Goal: Transaction & Acquisition: Obtain resource

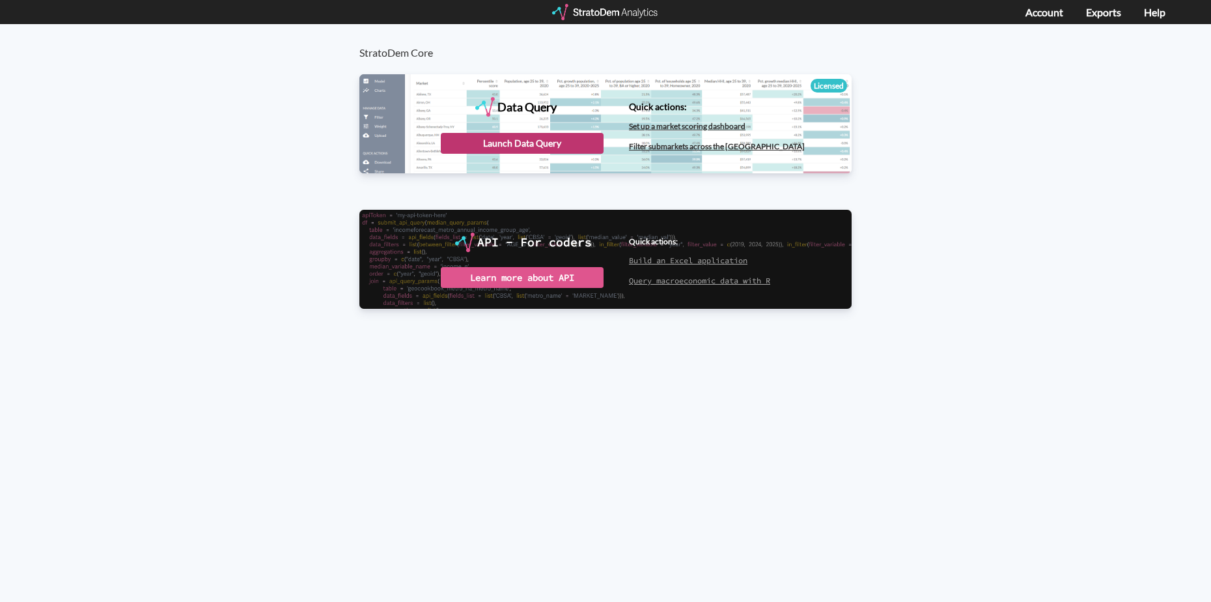
click at [551, 145] on div "Launch Data Query" at bounding box center [522, 143] width 163 height 21
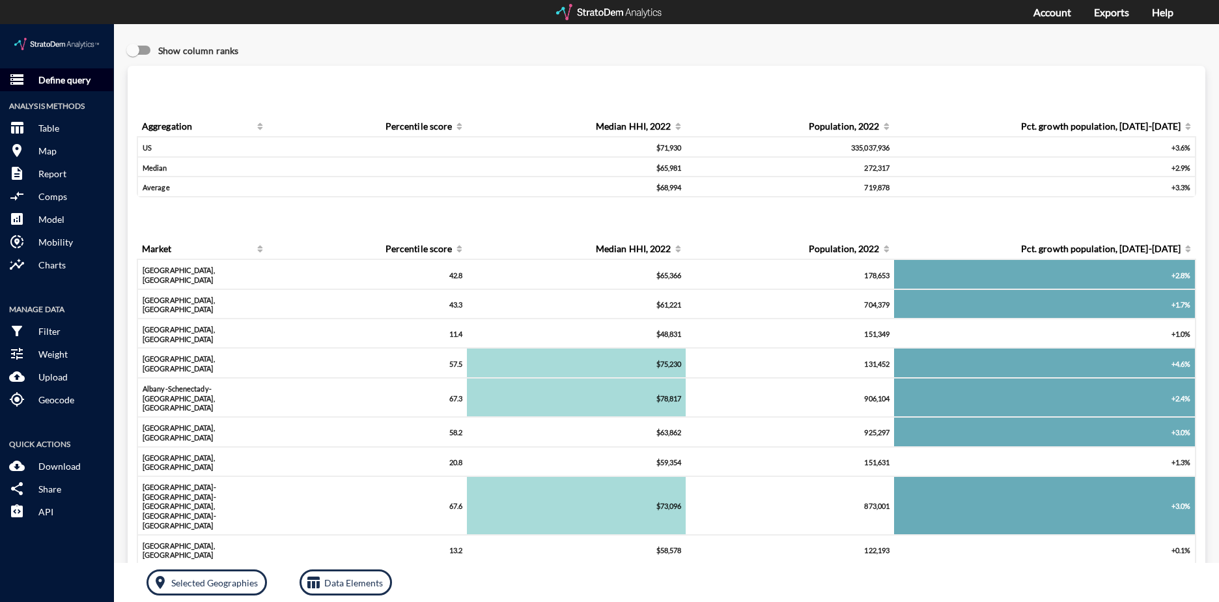
click span "storage"
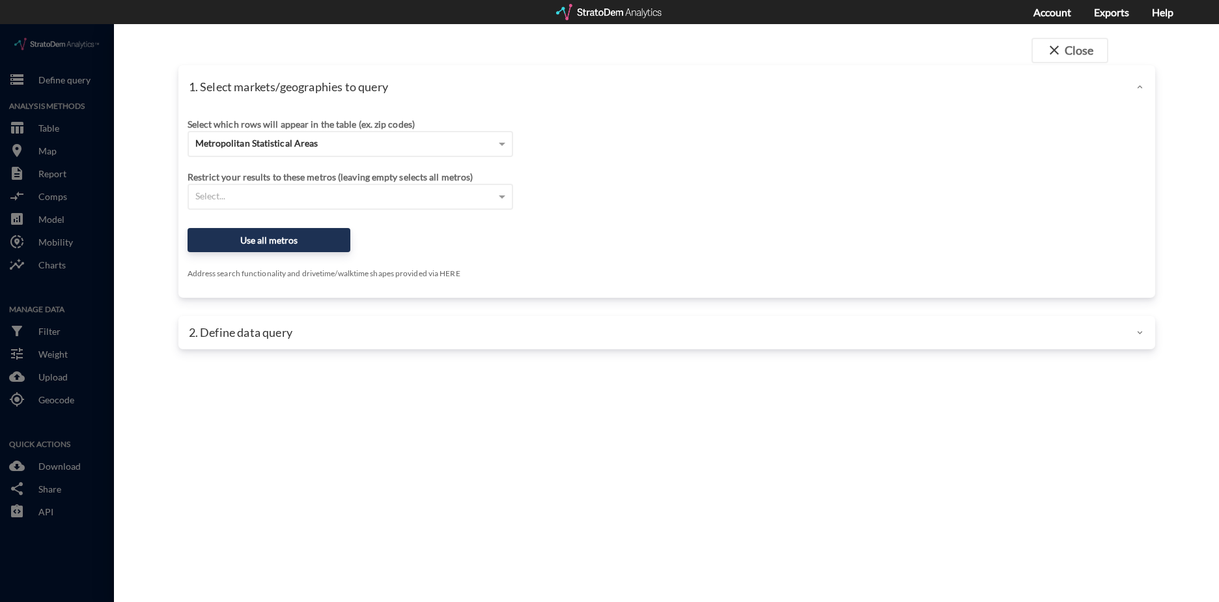
click div
click button "close Close"
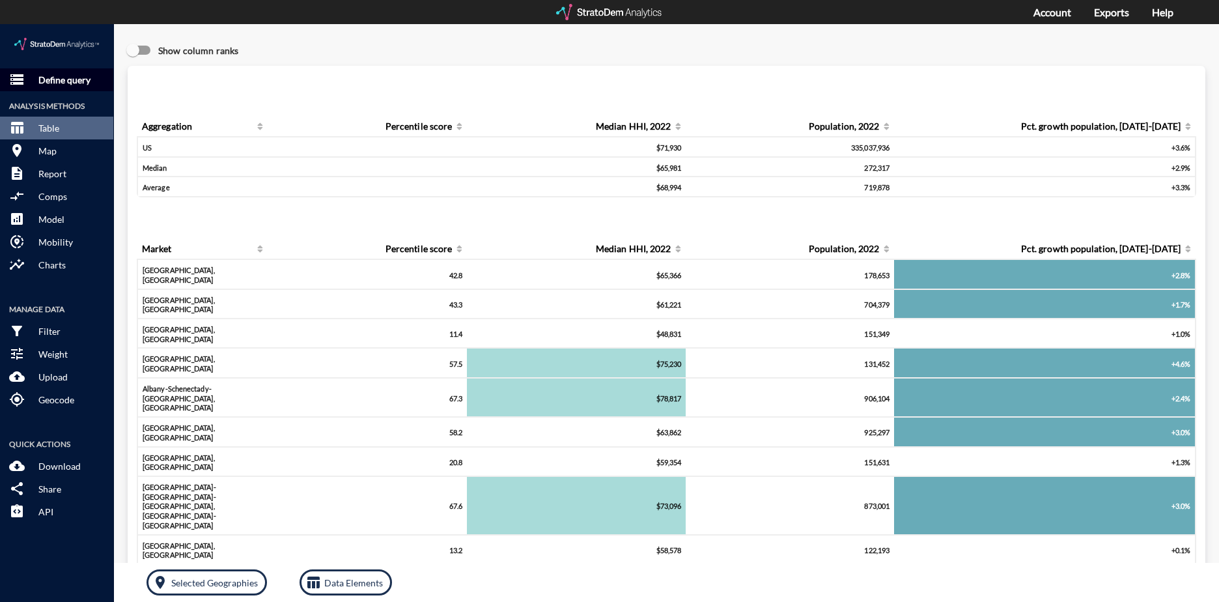
click p "Define query"
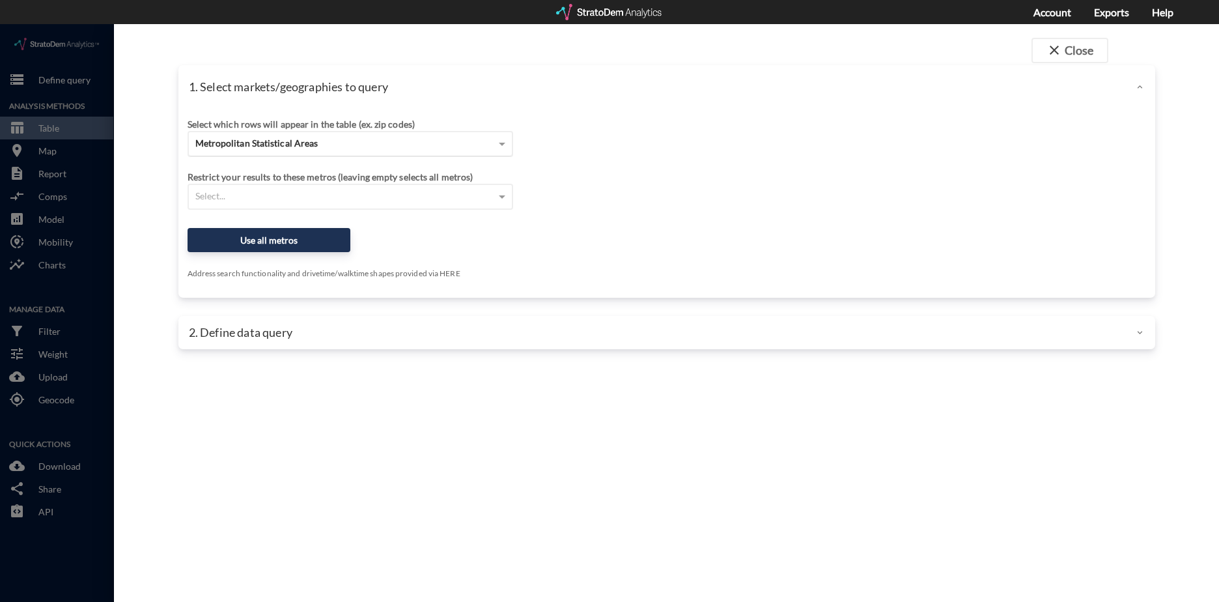
click span "Metropolitan Statistical Areas"
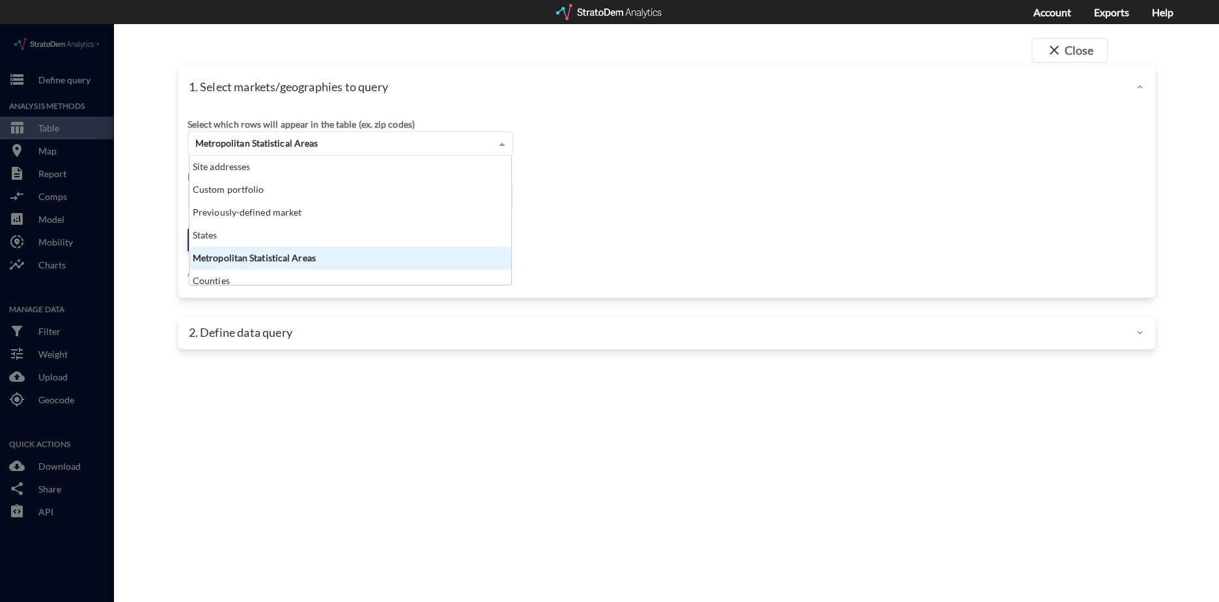
scroll to position [119, 314]
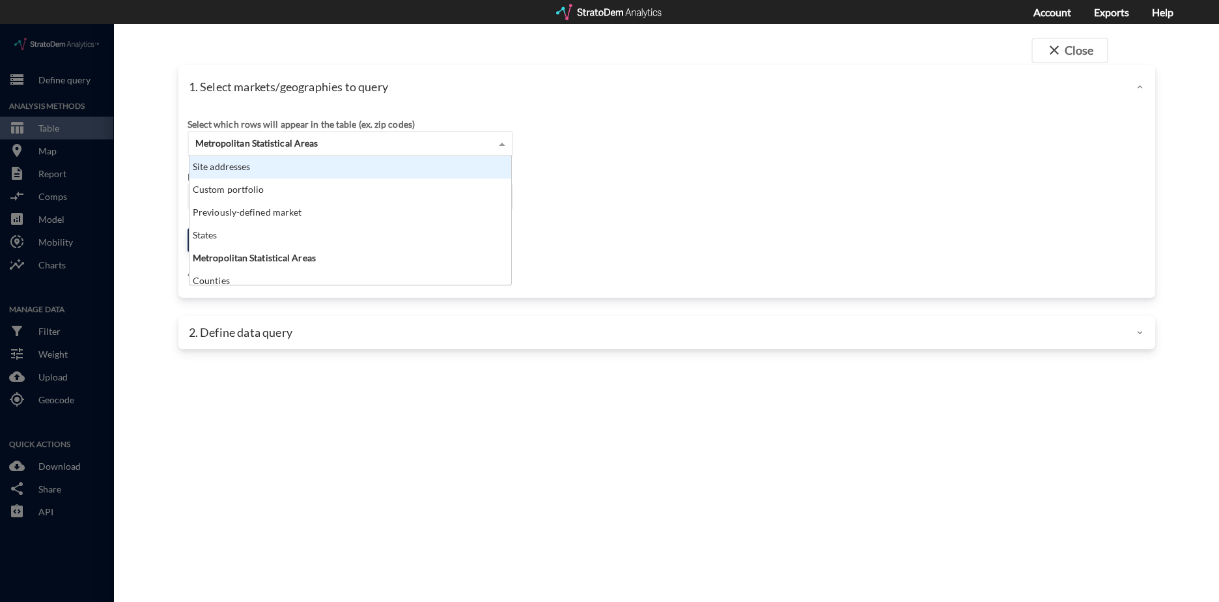
click div "Site addresses"
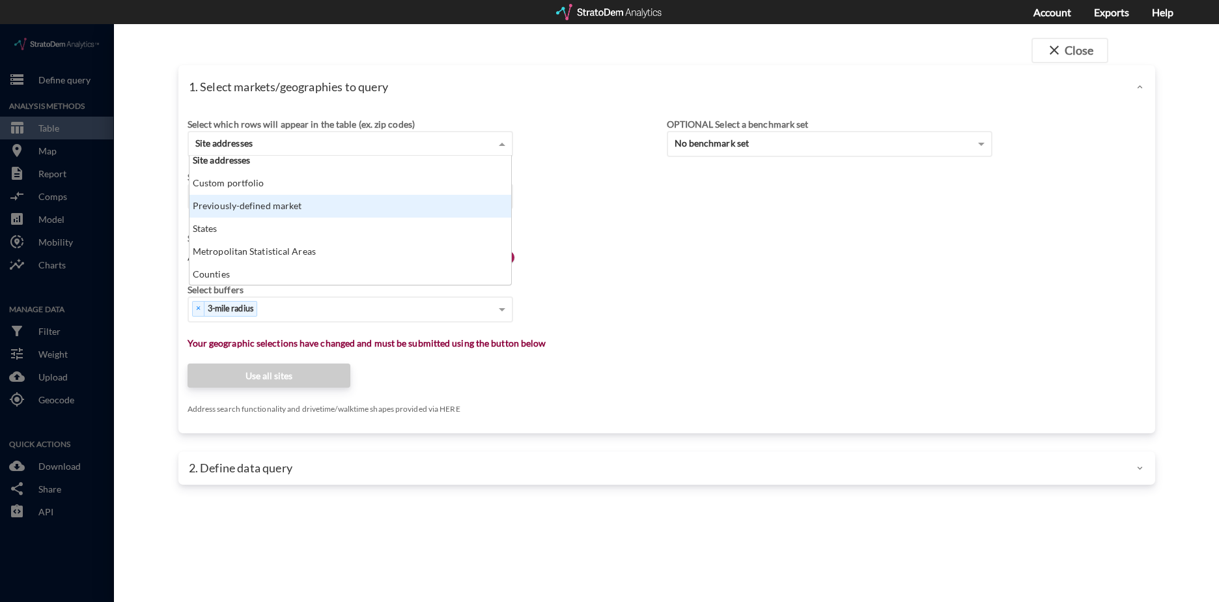
drag, startPoint x: 639, startPoint y: 214, endPoint x: 518, endPoint y: 197, distance: 123.0
click div "Search for a site address Enter an address Enter an address Select query method…"
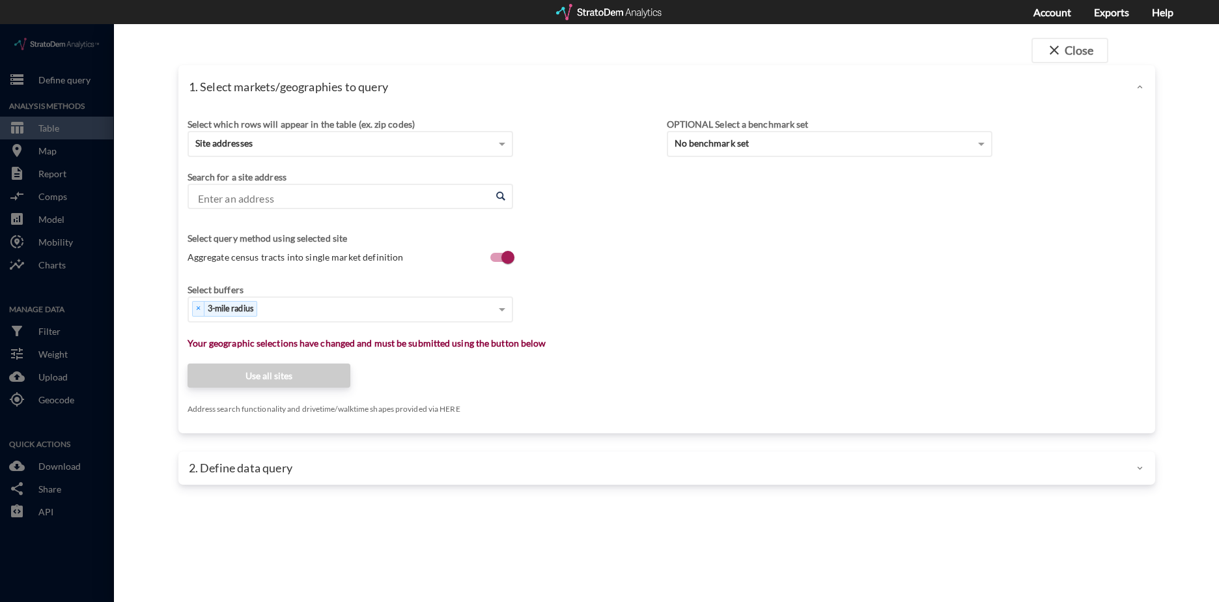
click input "Enter an address"
paste input "2655 Pebble Creek Parkway, Goodyear, AZ"
click li "2655 N Pebble Creek Pkwy, Goodyear, Arizona"
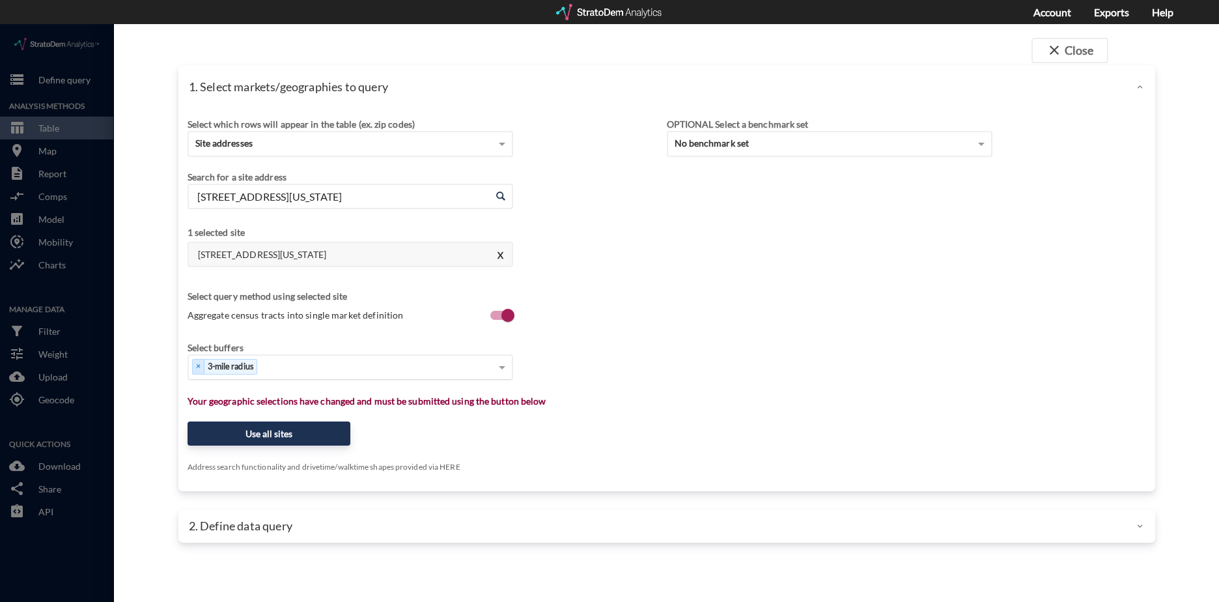
type input "2655 N Pebble Creek Pkwy, Goodyear, Arizona"
click div "Select..."
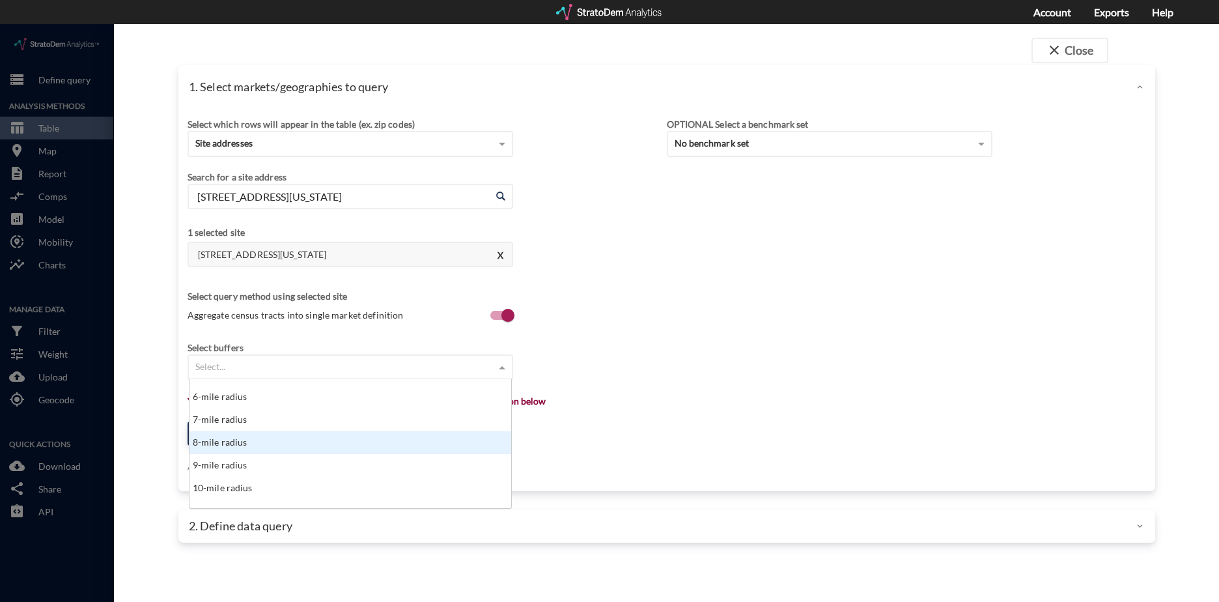
scroll to position [0, 0]
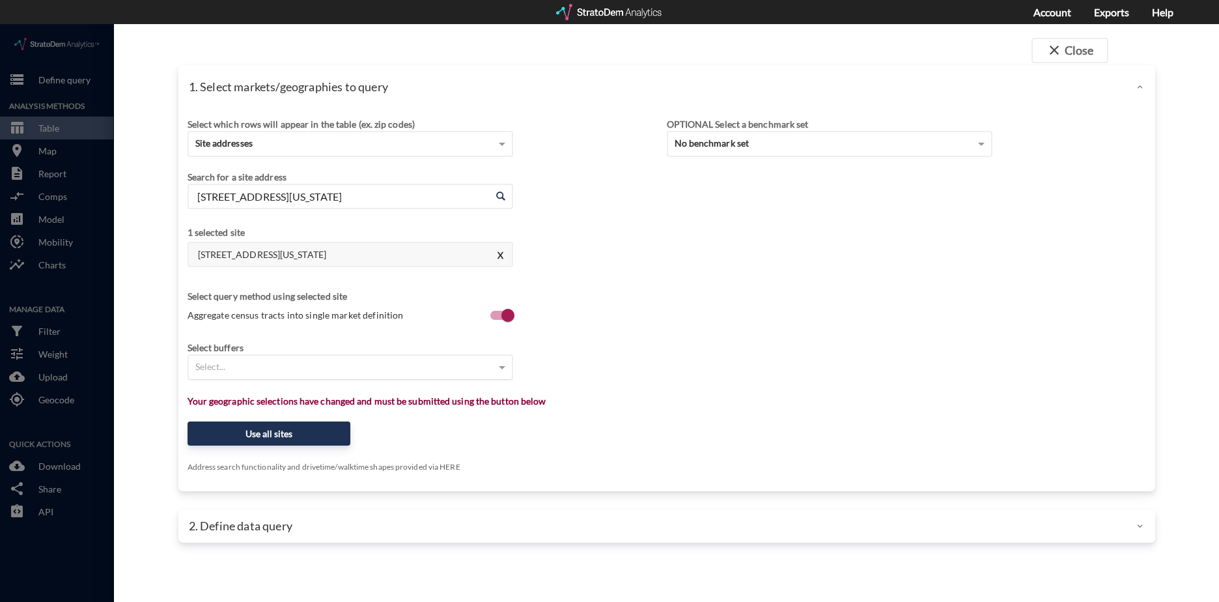
click div "Select..."
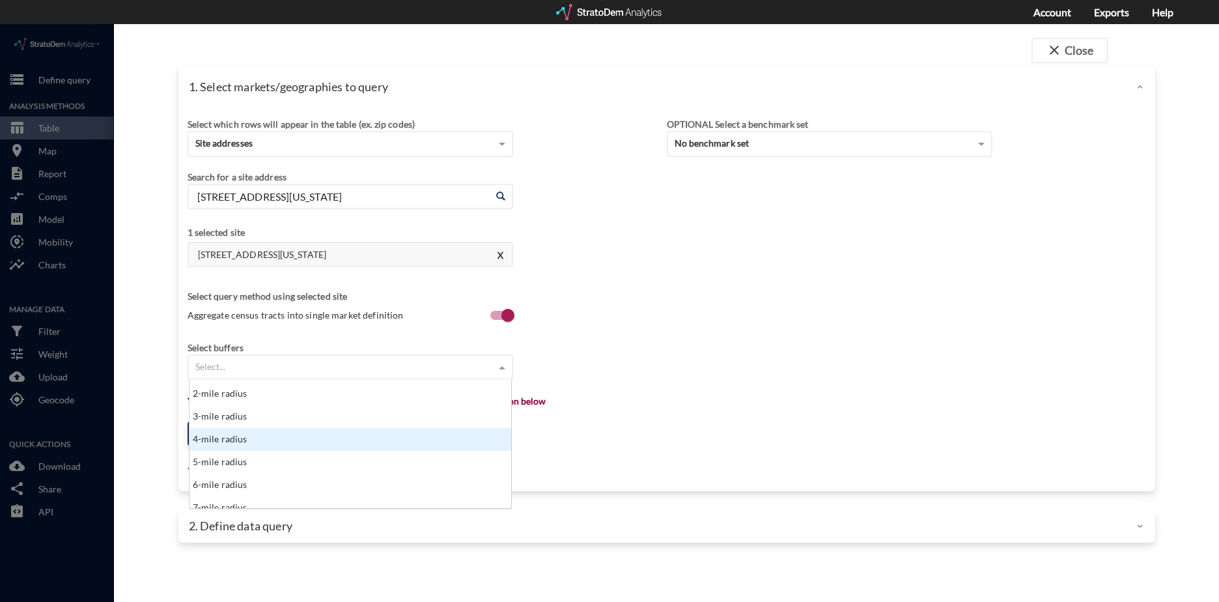
scroll to position [65, 0]
click div "5-mile radius"
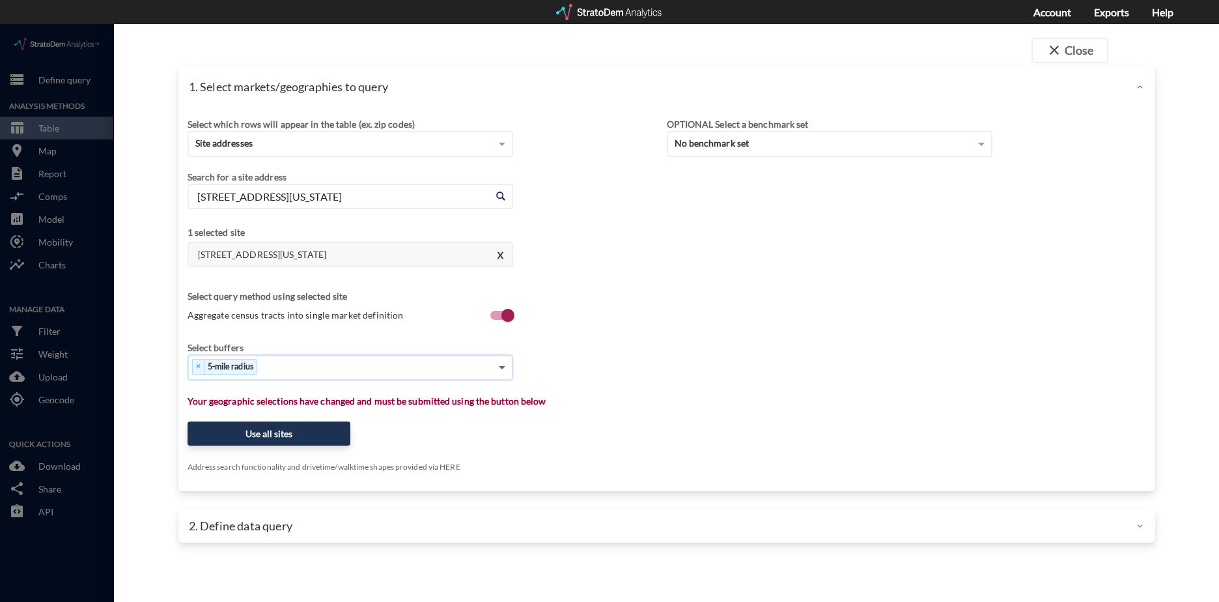
click span
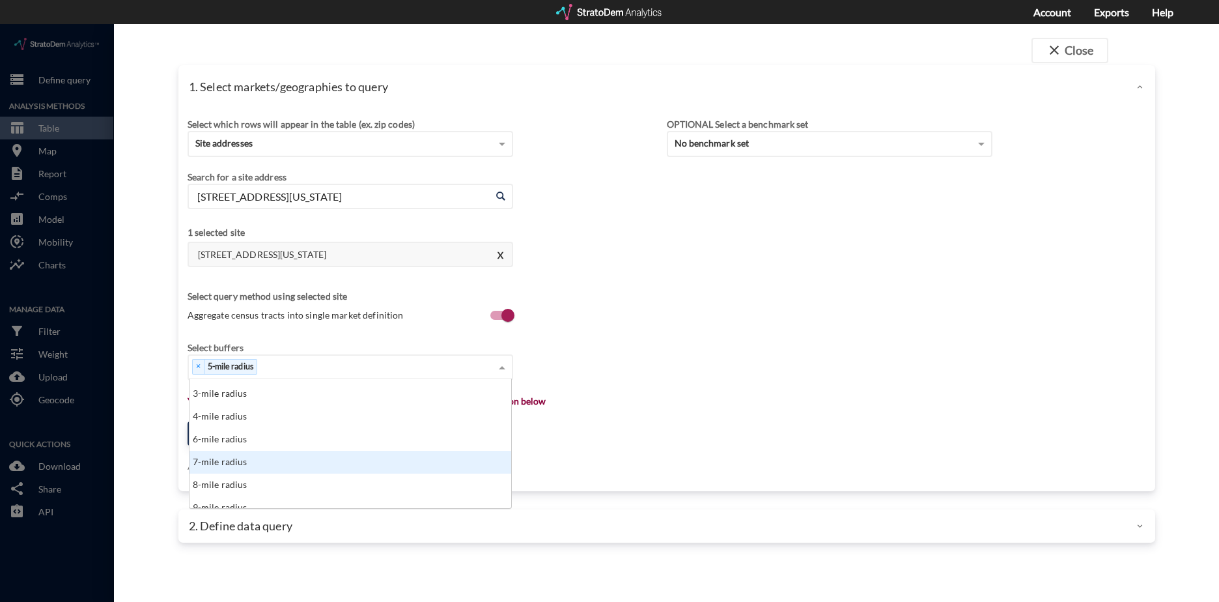
click div "7-mile radius"
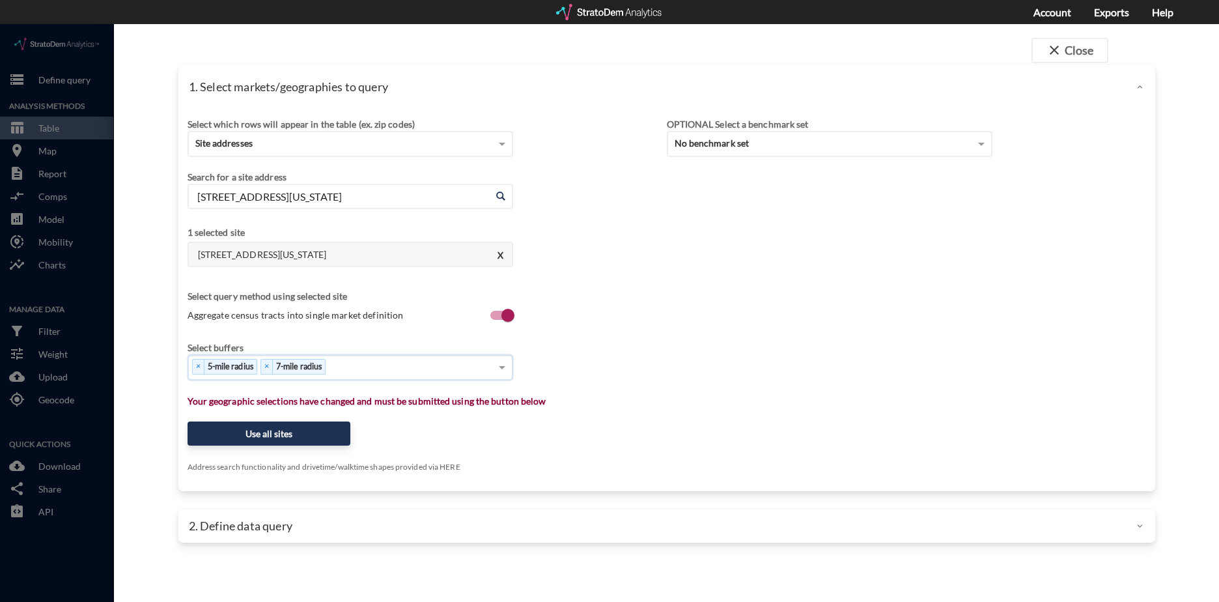
click div "× 5-mile radius × 7-mile radius"
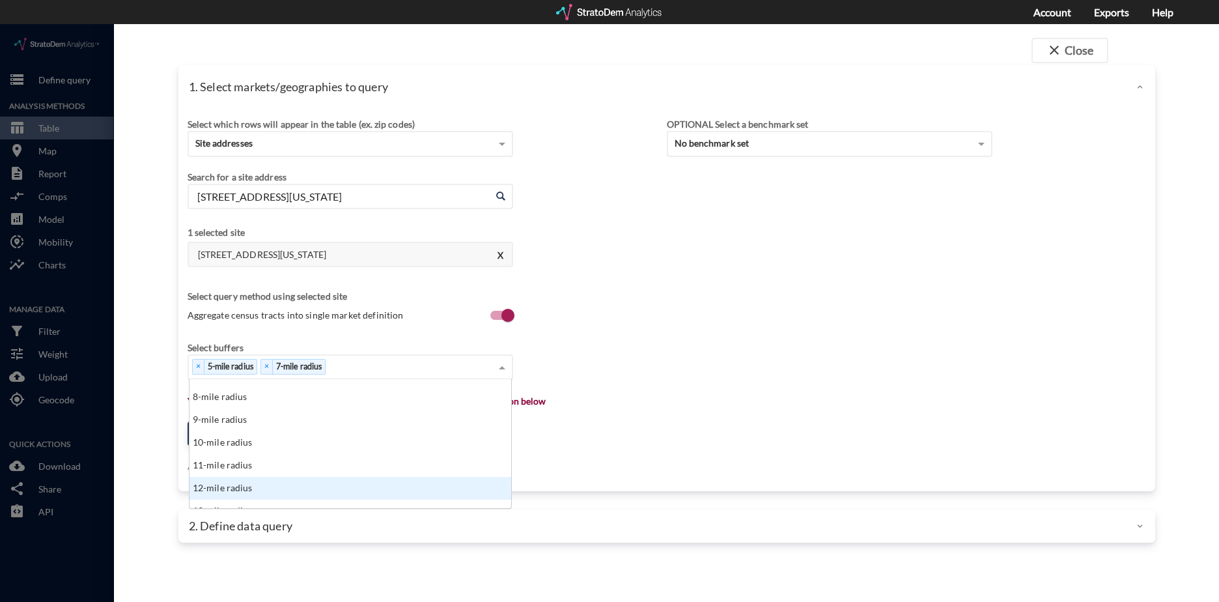
scroll to position [195, 0]
click div "15-mile radius"
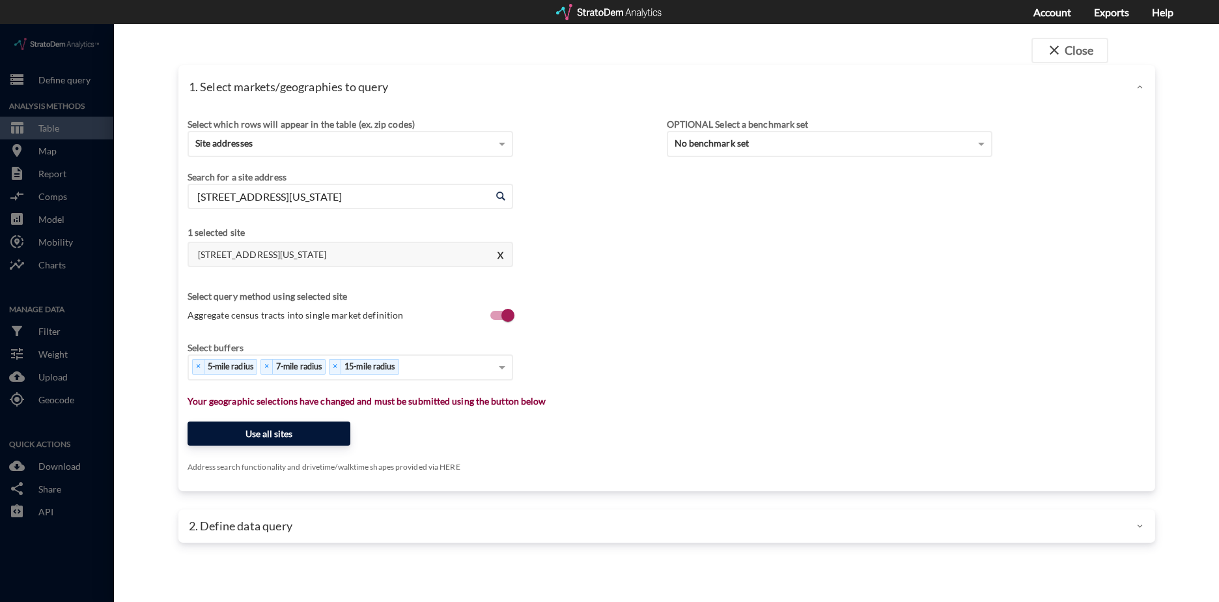
click button "Use all sites"
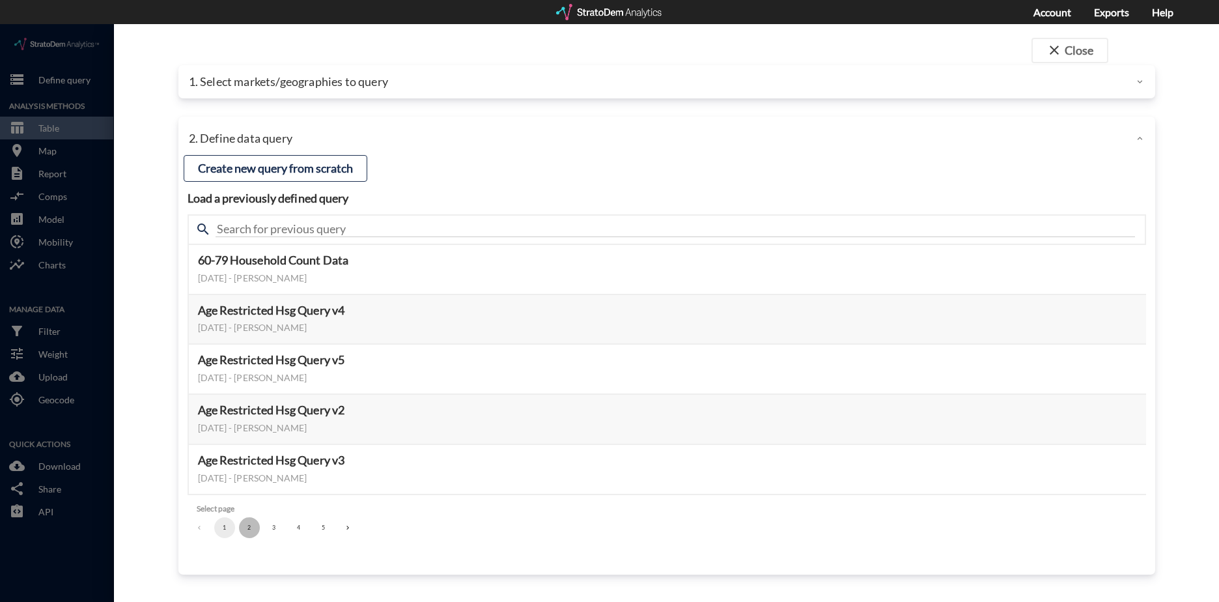
click button "2"
click button "3"
click button "Select this query"
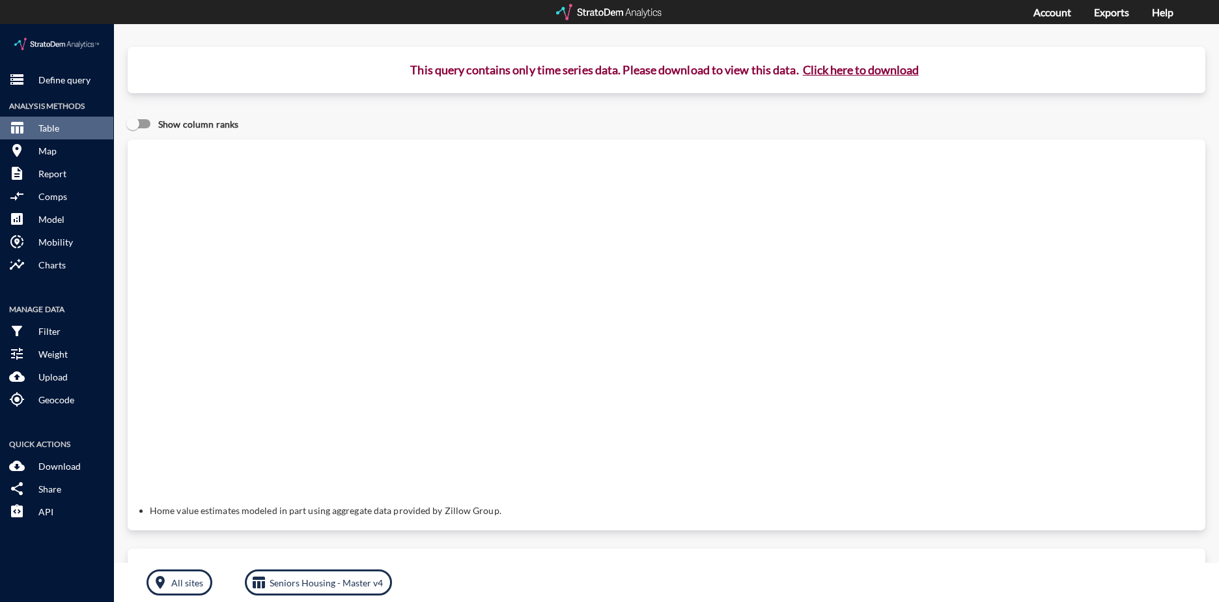
click button "Click here to download"
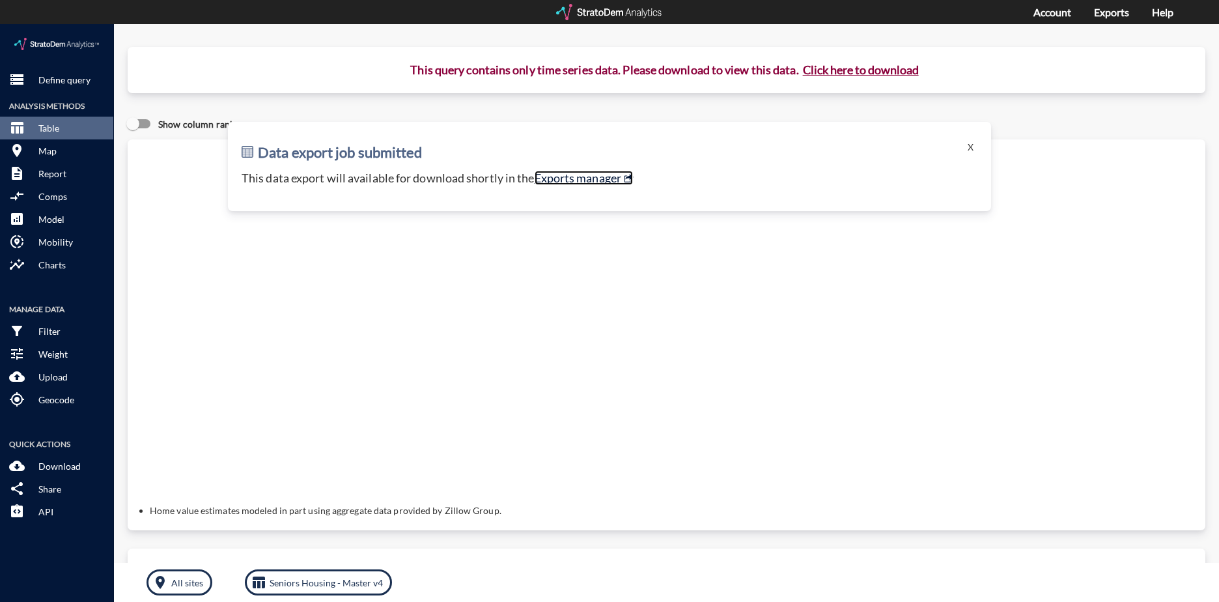
click link "Exports manager"
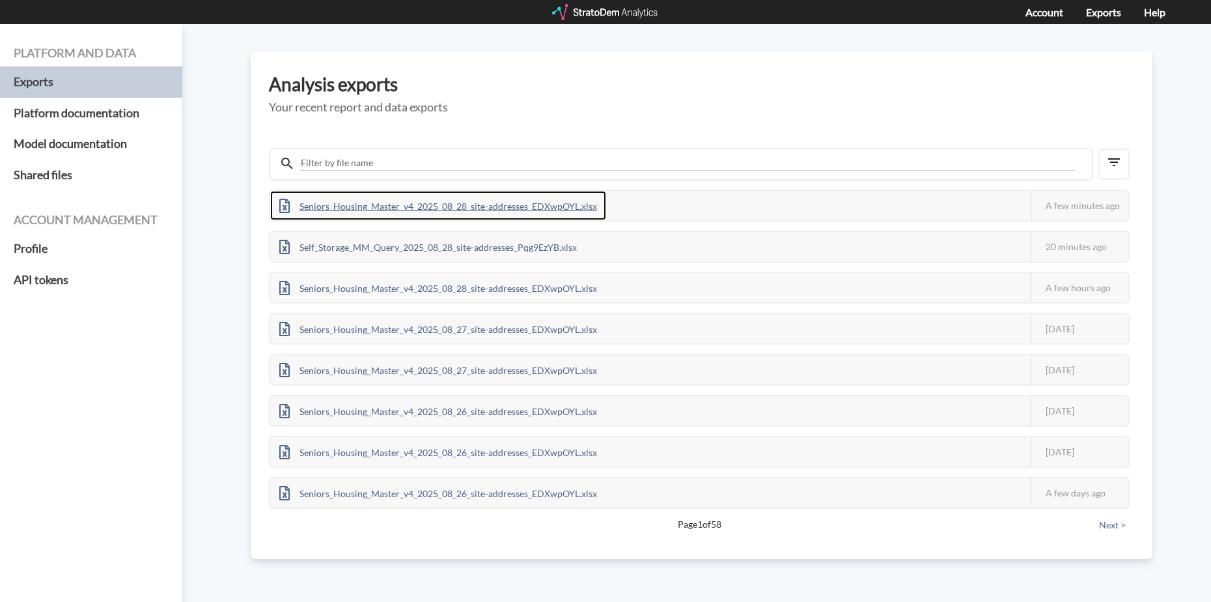
click at [323, 207] on div "Seniors_Housing_Master_v4_2025_08_28_site-addresses_EDXwpOYL.xlsx" at bounding box center [438, 205] width 336 height 29
